Goal: Entertainment & Leisure: Consume media (video, audio)

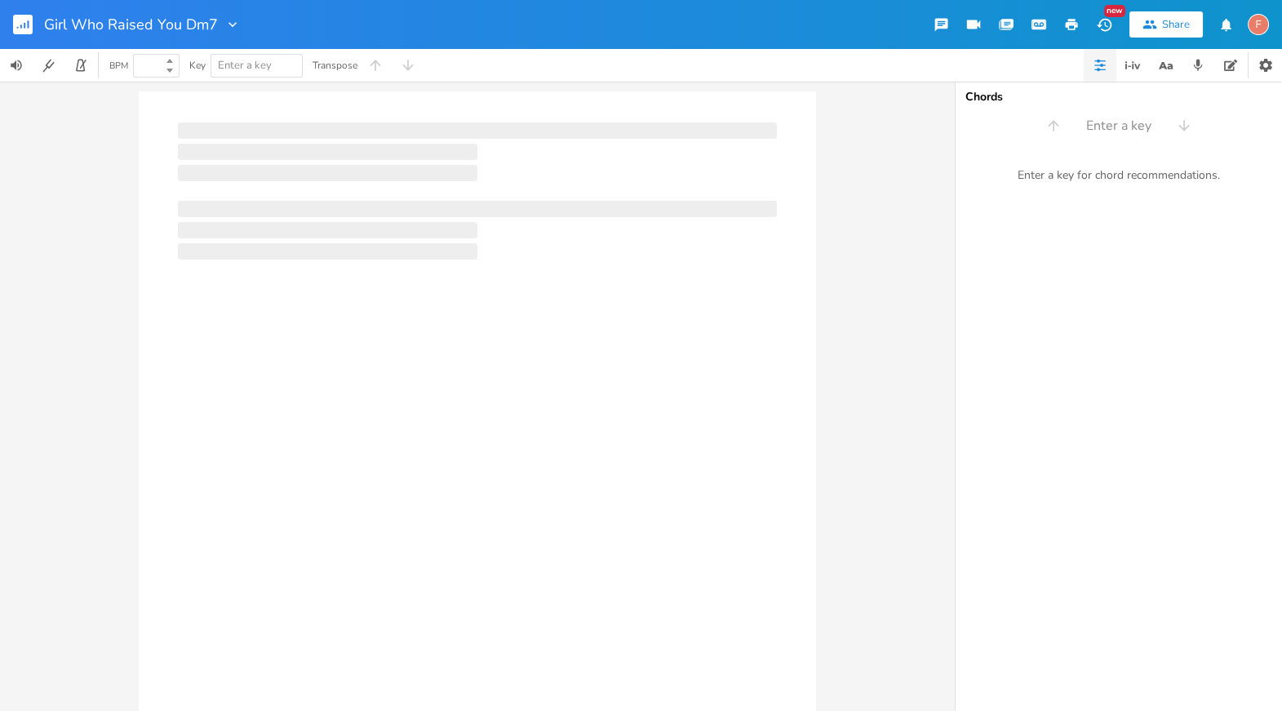
type input "100"
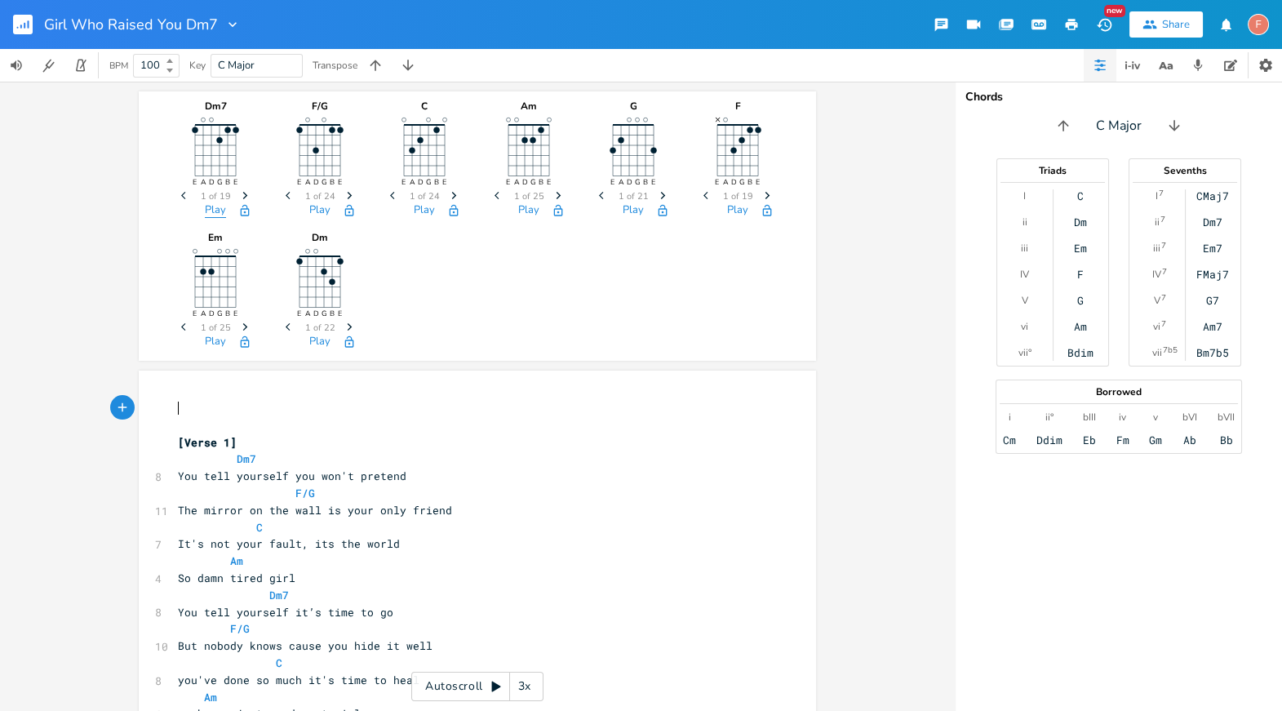
click at [205, 213] on button "Play" at bounding box center [215, 211] width 21 height 14
click at [312, 207] on button "Play" at bounding box center [319, 211] width 21 height 14
click at [425, 209] on button "Play" at bounding box center [424, 211] width 21 height 14
click at [213, 204] on button "Play" at bounding box center [215, 211] width 21 height 14
click at [321, 212] on button "Play" at bounding box center [319, 211] width 21 height 14
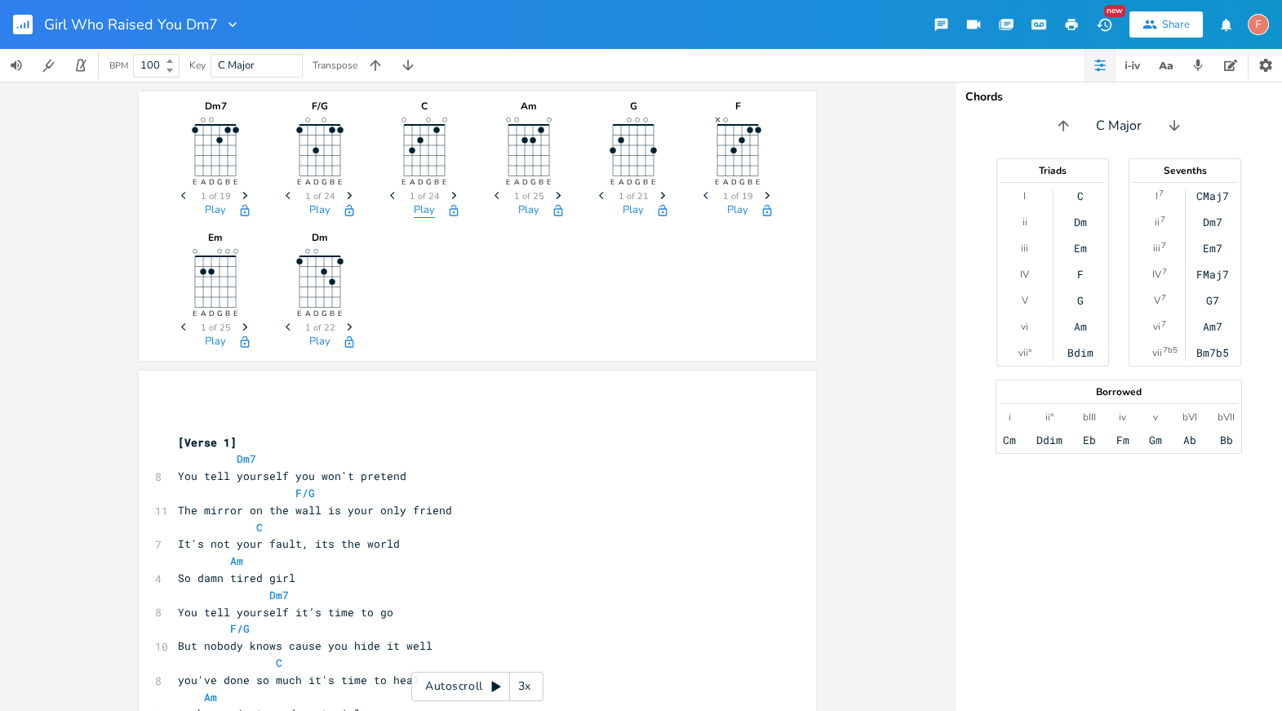
click at [414, 212] on button "Play" at bounding box center [424, 211] width 21 height 14
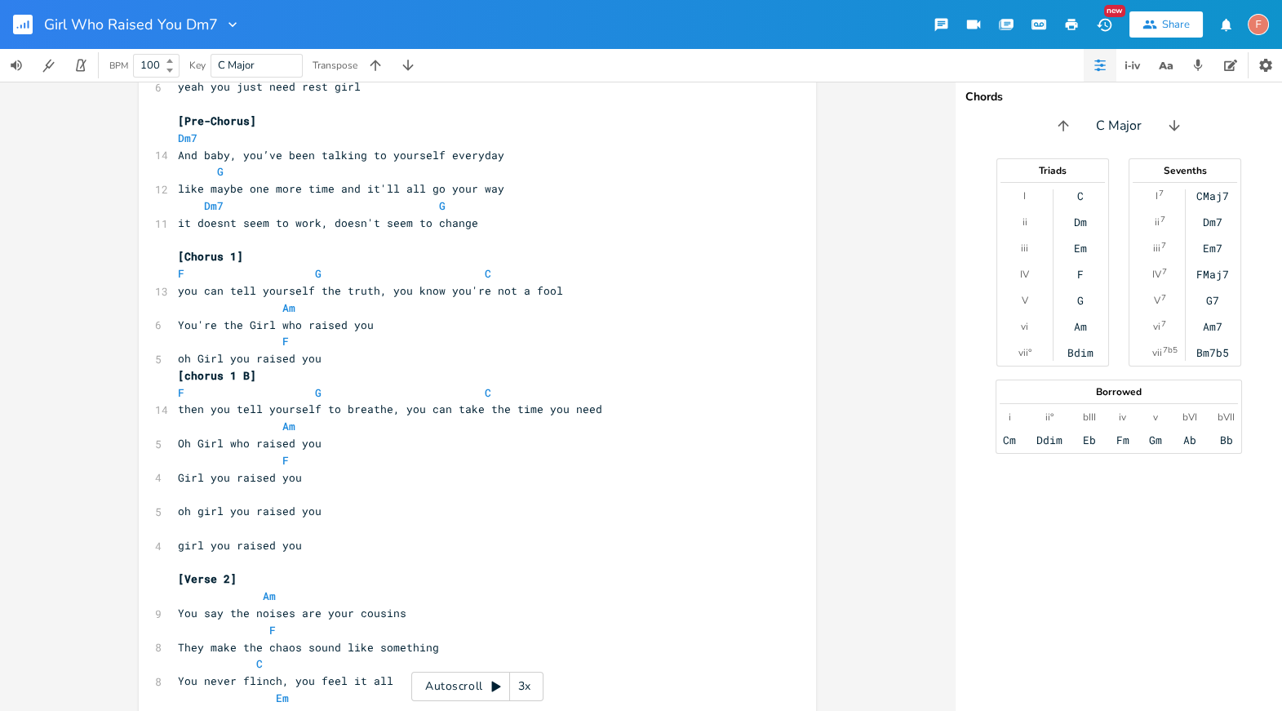
scroll to position [636, 0]
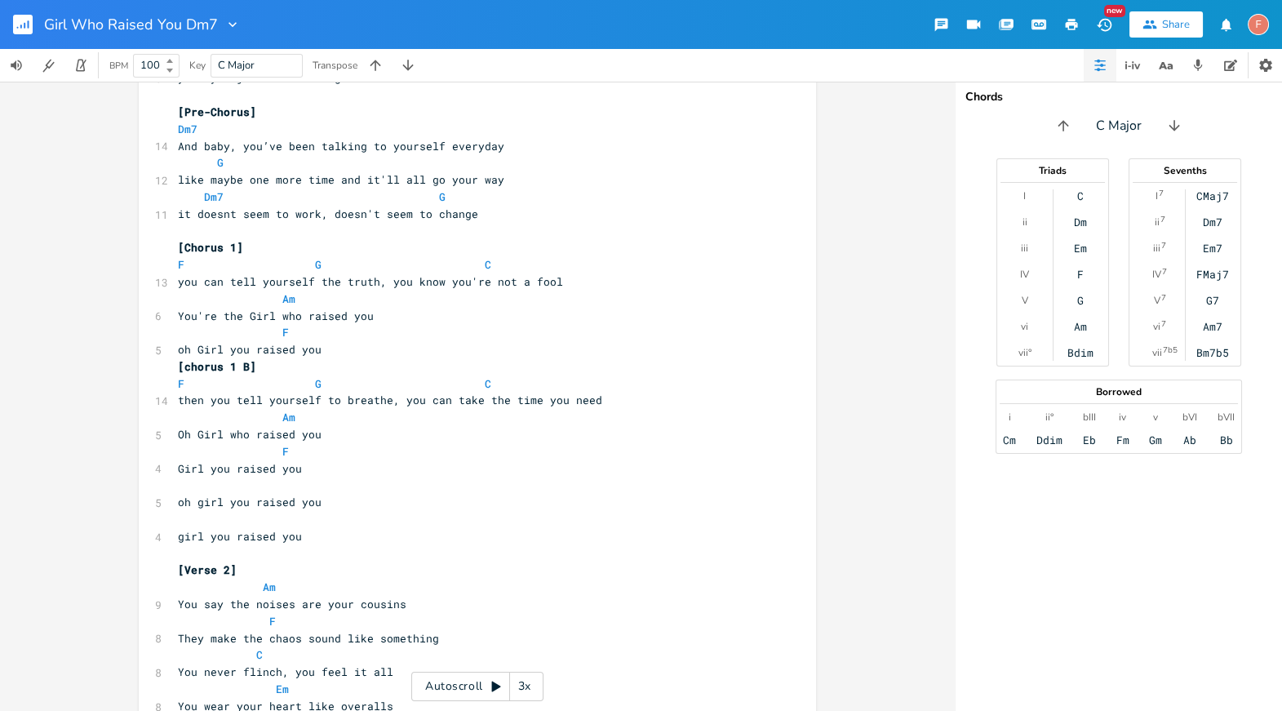
click at [15, 24] on rect "button" at bounding box center [23, 25] width 20 height 20
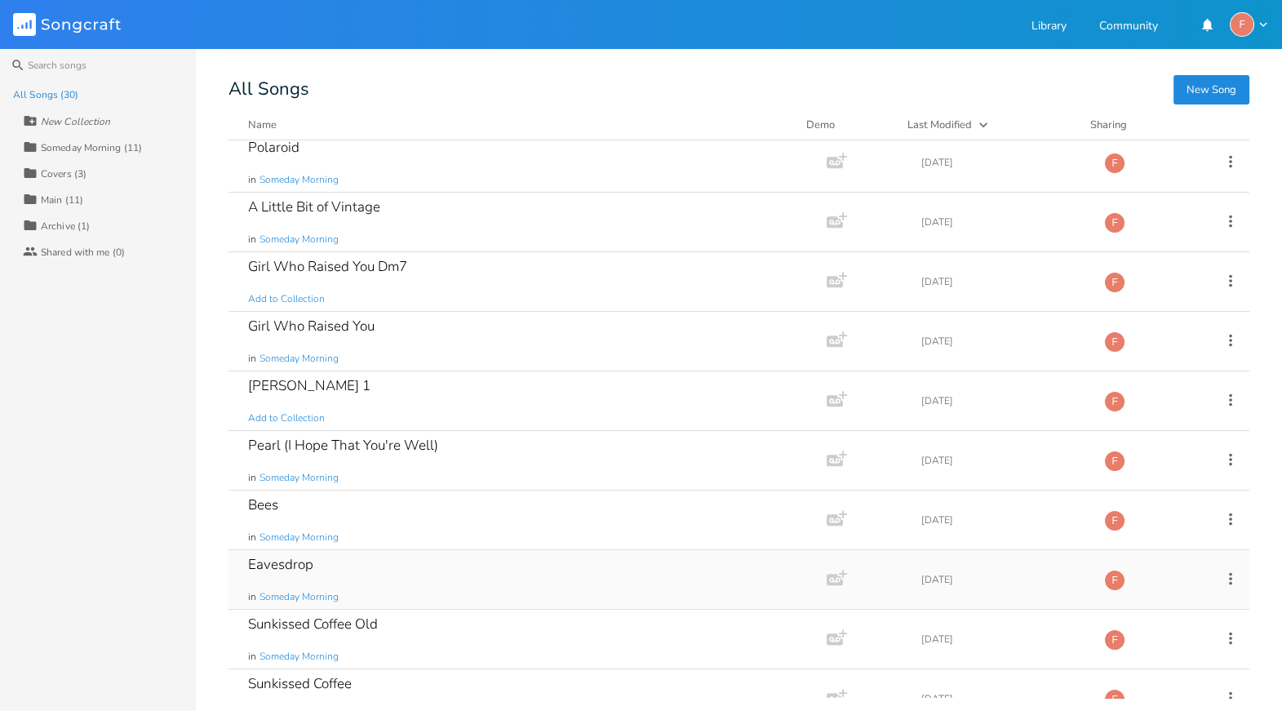
scroll to position [0, 0]
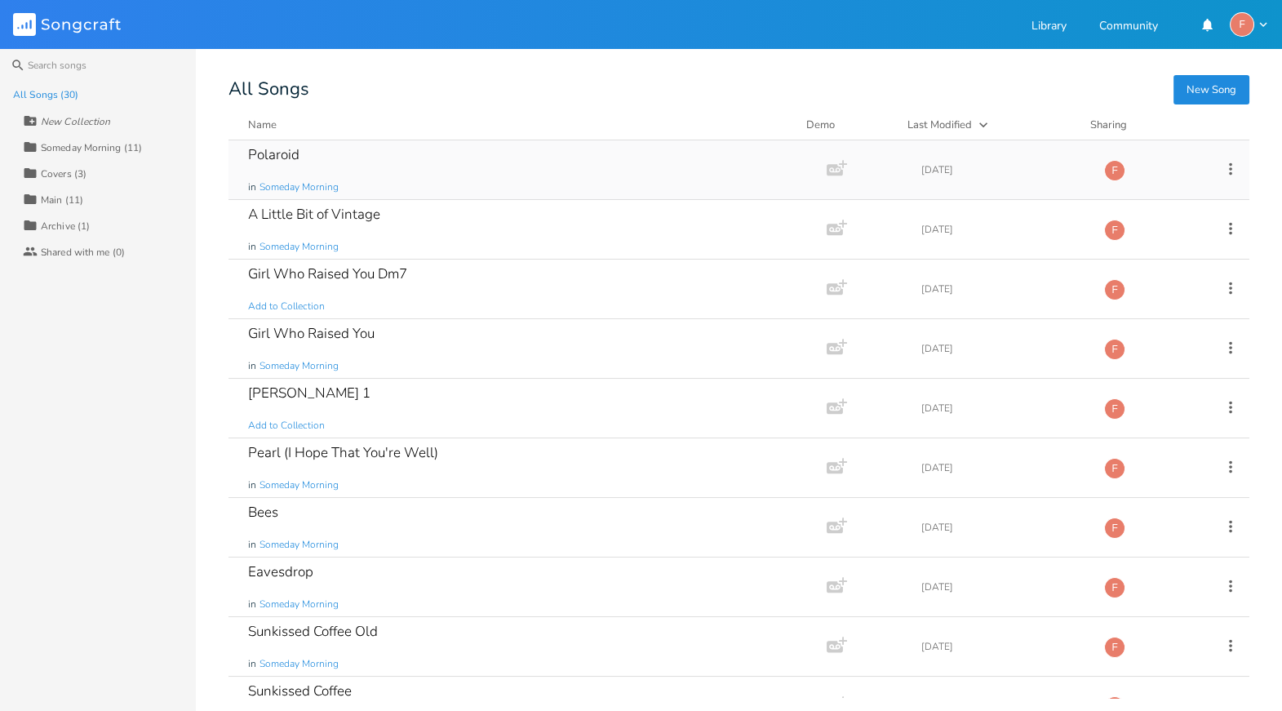
click at [401, 157] on div "Polaroid in Someday Morning" at bounding box center [524, 169] width 552 height 59
